Goal: Task Accomplishment & Management: Use online tool/utility

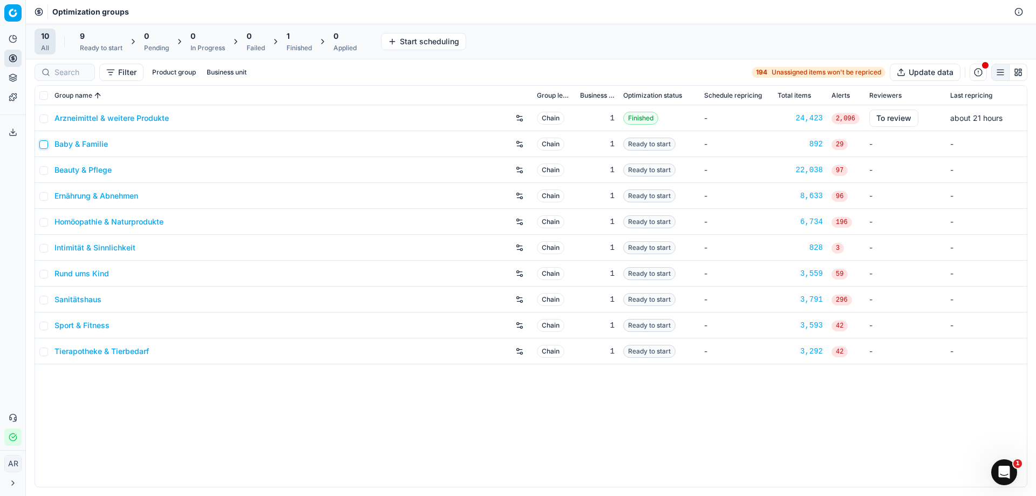
click at [45, 145] on input "checkbox" at bounding box center [43, 144] width 9 height 9
checkbox input "true"
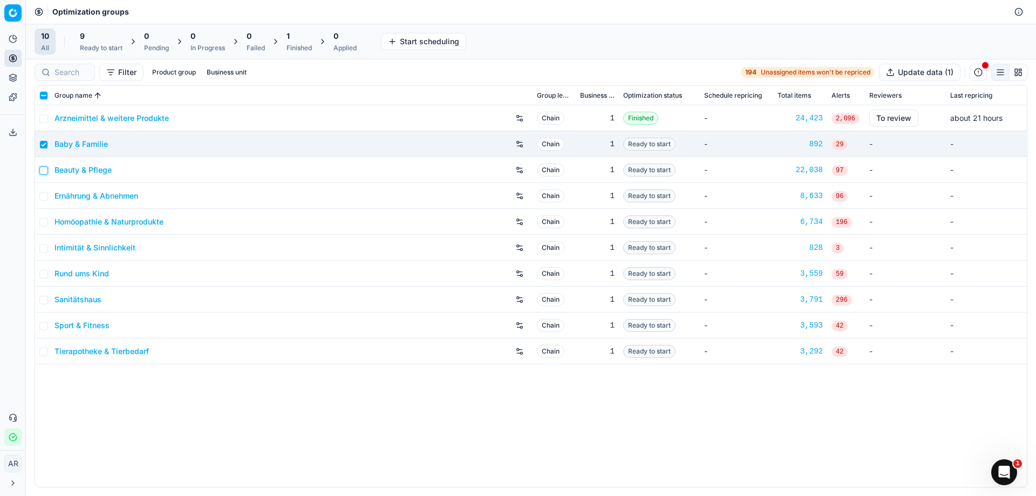
click at [42, 170] on input "checkbox" at bounding box center [43, 170] width 9 height 9
checkbox input "true"
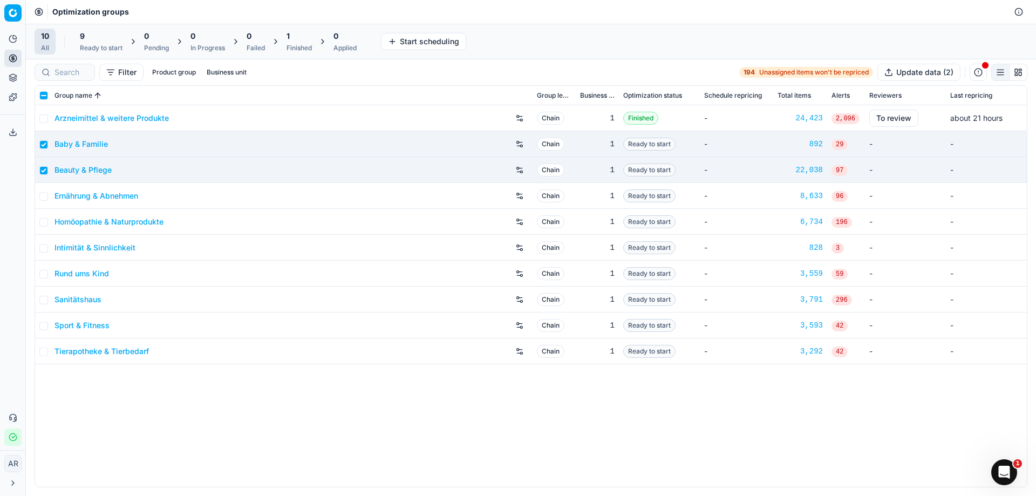
click at [399, 45] on button "Start scheduling" at bounding box center [423, 41] width 85 height 17
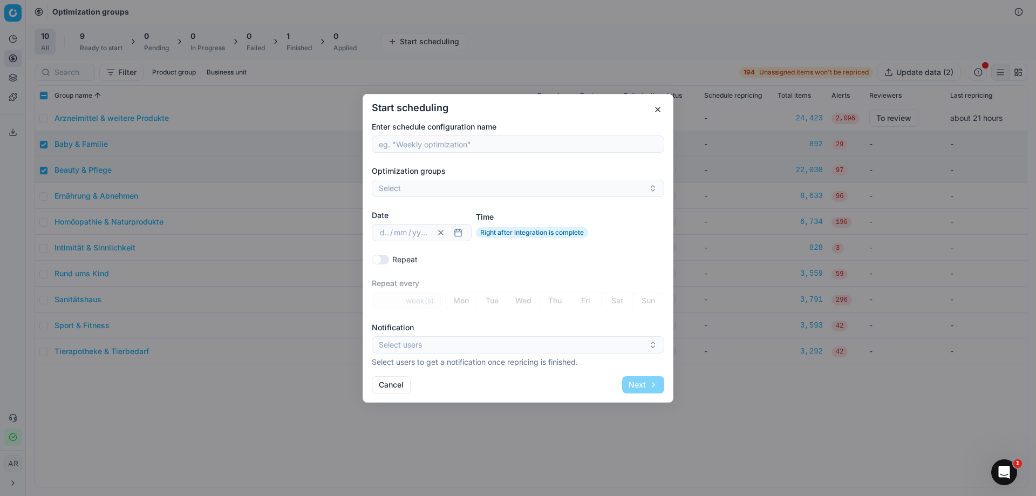
click at [291, 93] on div "Start scheduling Enter schedule configuration name Optimization groups Select D…" at bounding box center [518, 248] width 1036 height 496
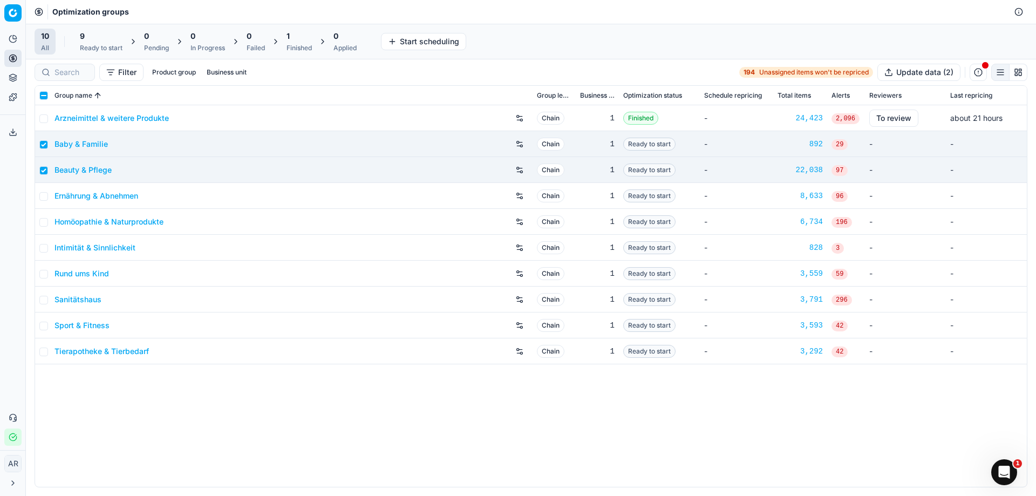
click at [49, 41] on span "10" at bounding box center [45, 36] width 8 height 11
click at [104, 48] on div "Ready to start" at bounding box center [101, 48] width 43 height 9
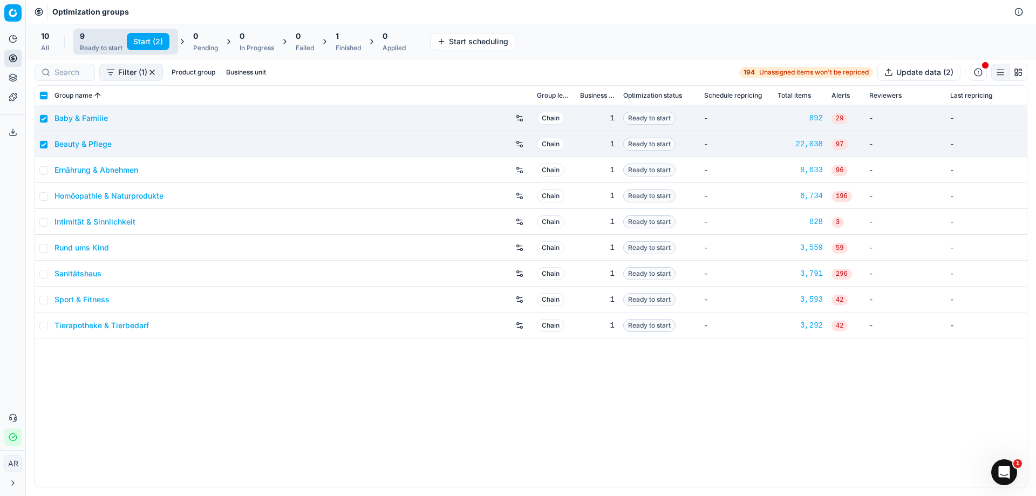
click at [147, 42] on button "Start (2)" at bounding box center [148, 41] width 43 height 17
checkbox input "false"
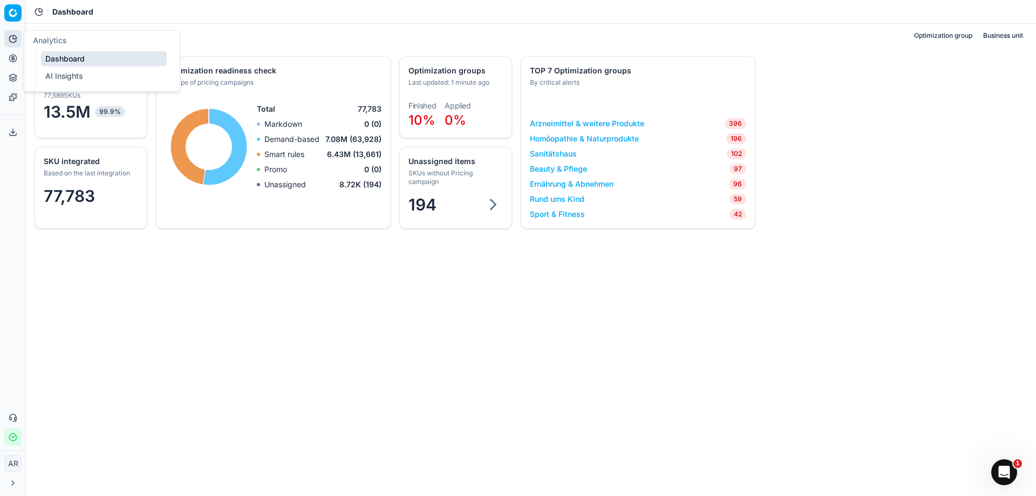
click at [10, 42] on icon at bounding box center [13, 39] width 9 height 9
click at [62, 72] on link "AI Insights" at bounding box center [104, 76] width 126 height 15
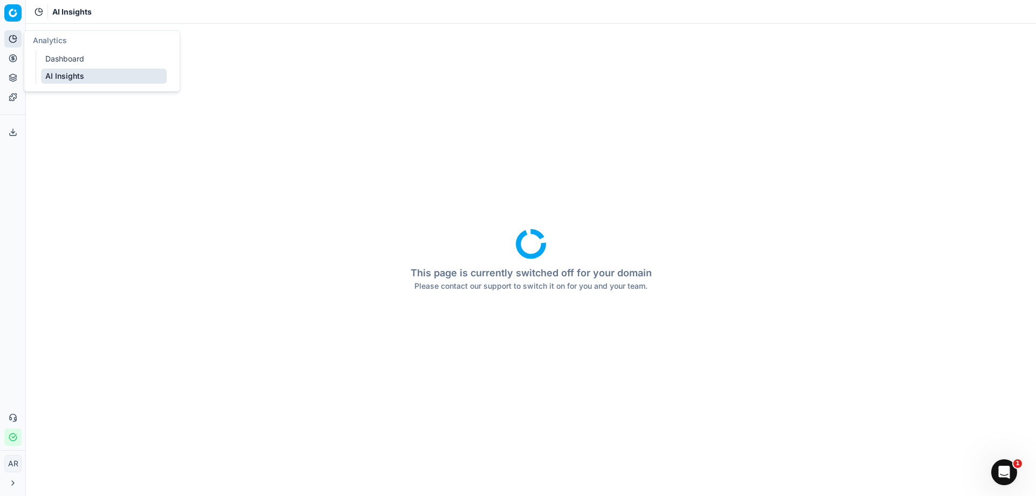
click at [13, 53] on button "Pricing" at bounding box center [12, 58] width 17 height 17
click at [60, 77] on link "Optimization groups" at bounding box center [104, 78] width 126 height 15
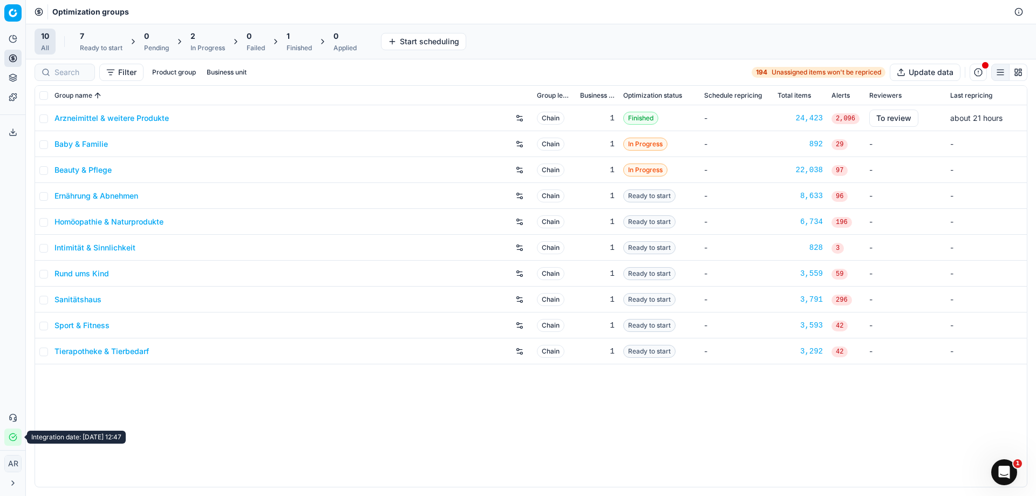
click at [12, 438] on icon "button" at bounding box center [13, 437] width 9 height 9
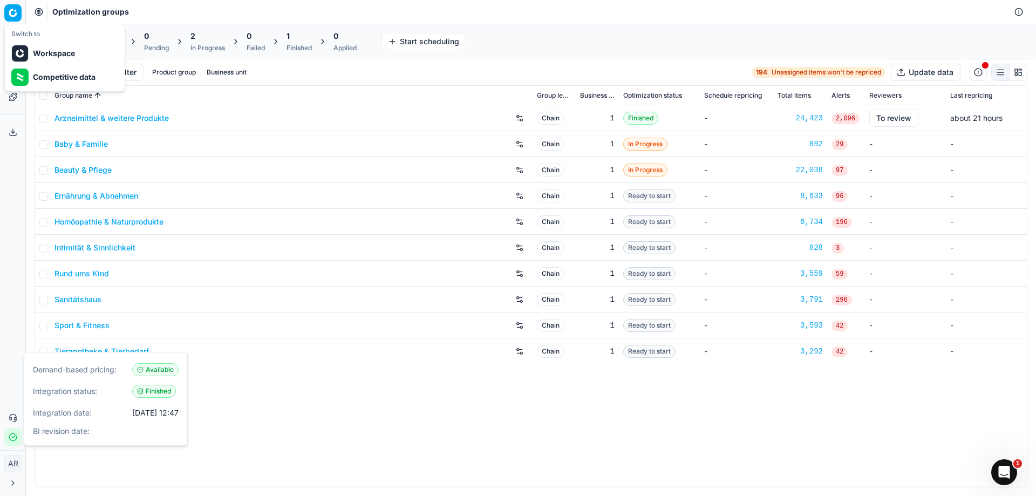
click at [20, 12] on html "Pricing platform Analytics Pricing Product portfolio Templates Export service 0…" at bounding box center [518, 248] width 1036 height 496
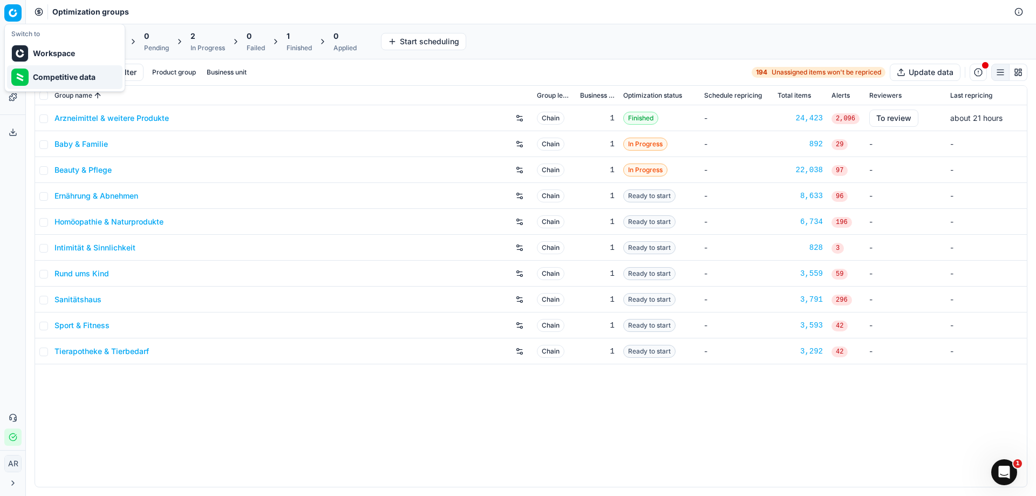
click at [50, 82] on div "Competitive data" at bounding box center [64, 77] width 115 height 24
